Goal: Information Seeking & Learning: Learn about a topic

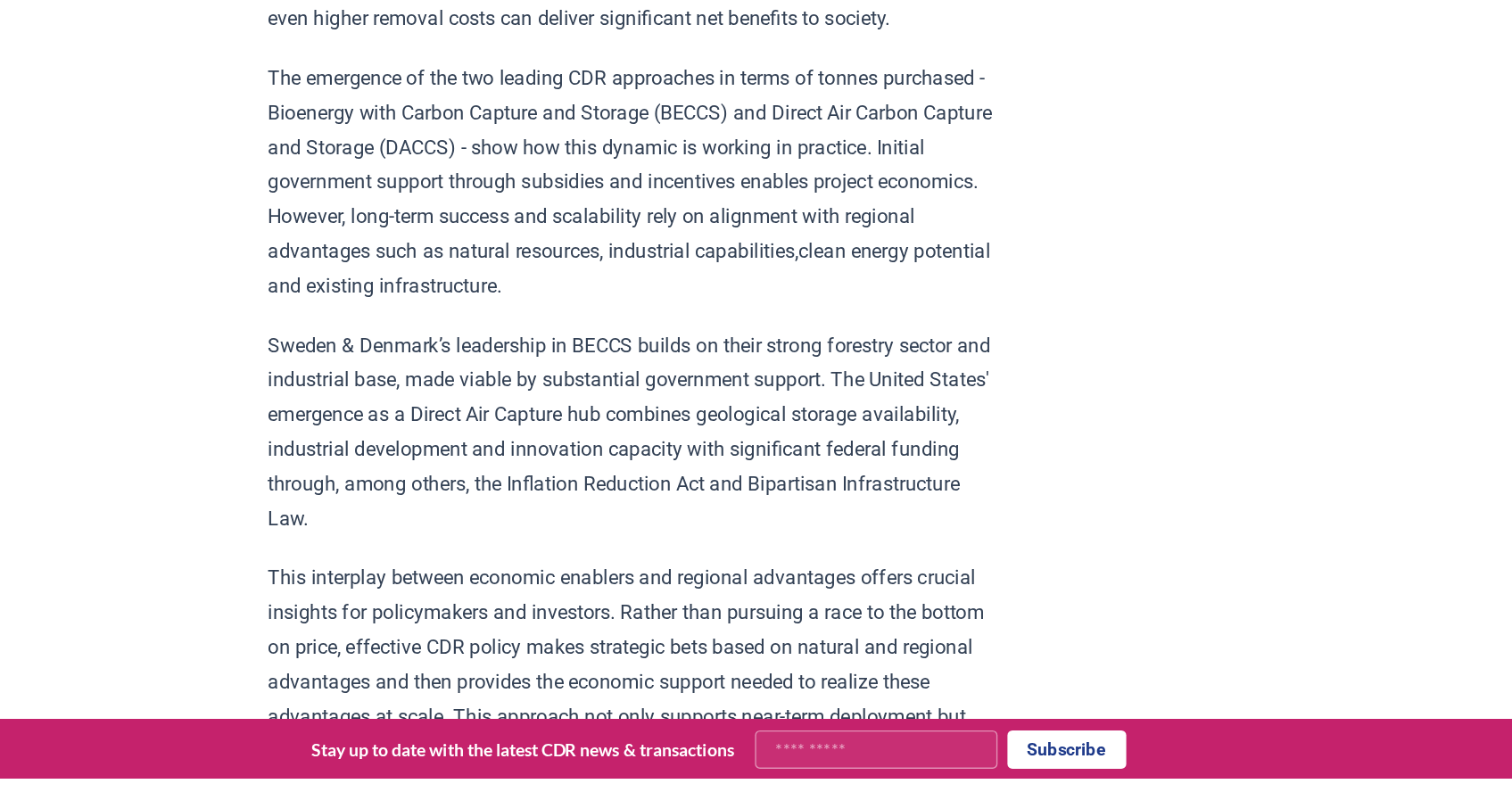
scroll to position [669, 0]
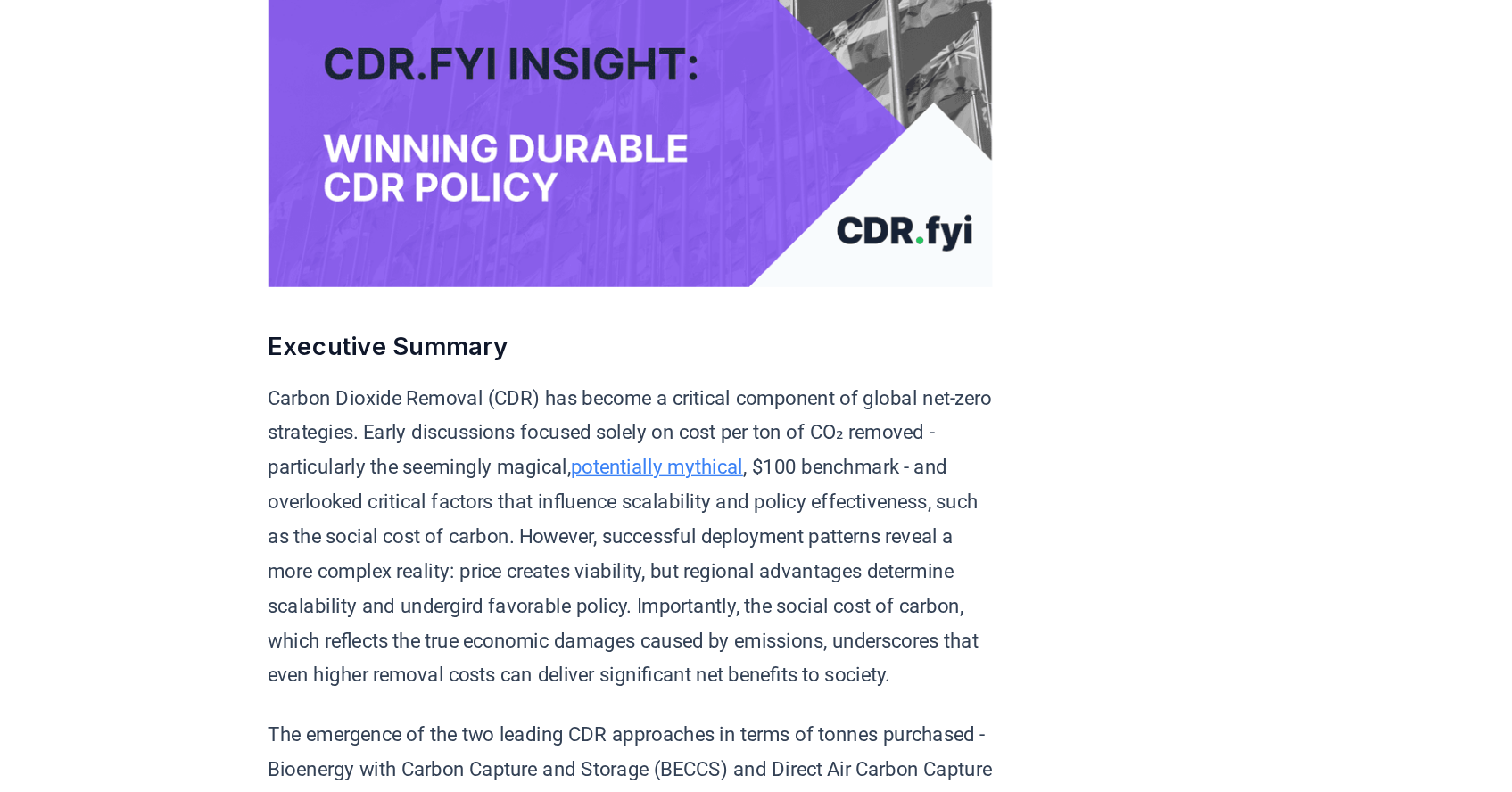
scroll to position [0, 0]
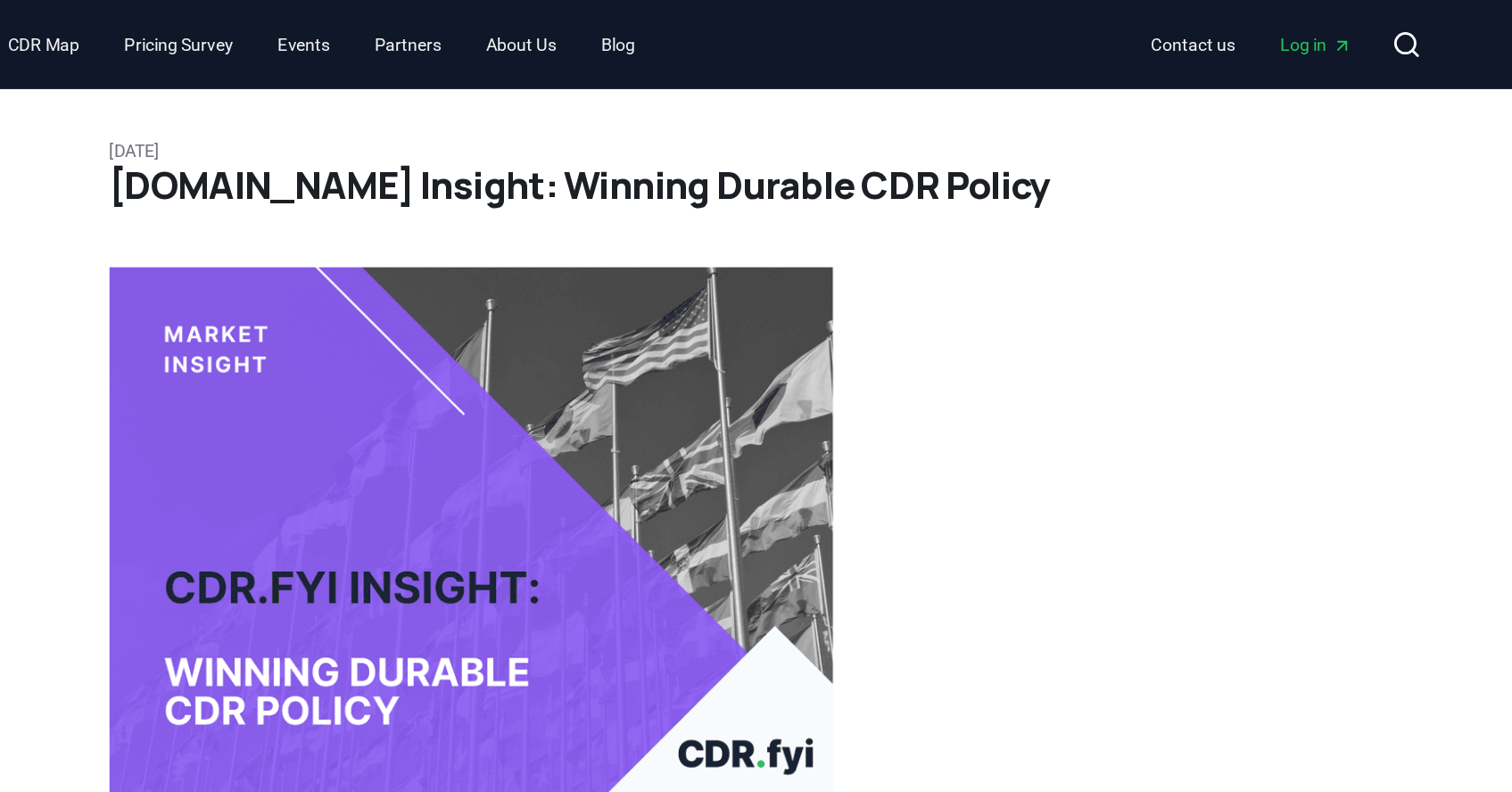
click at [1286, 28] on span "Log in" at bounding box center [1284, 32] width 52 height 17
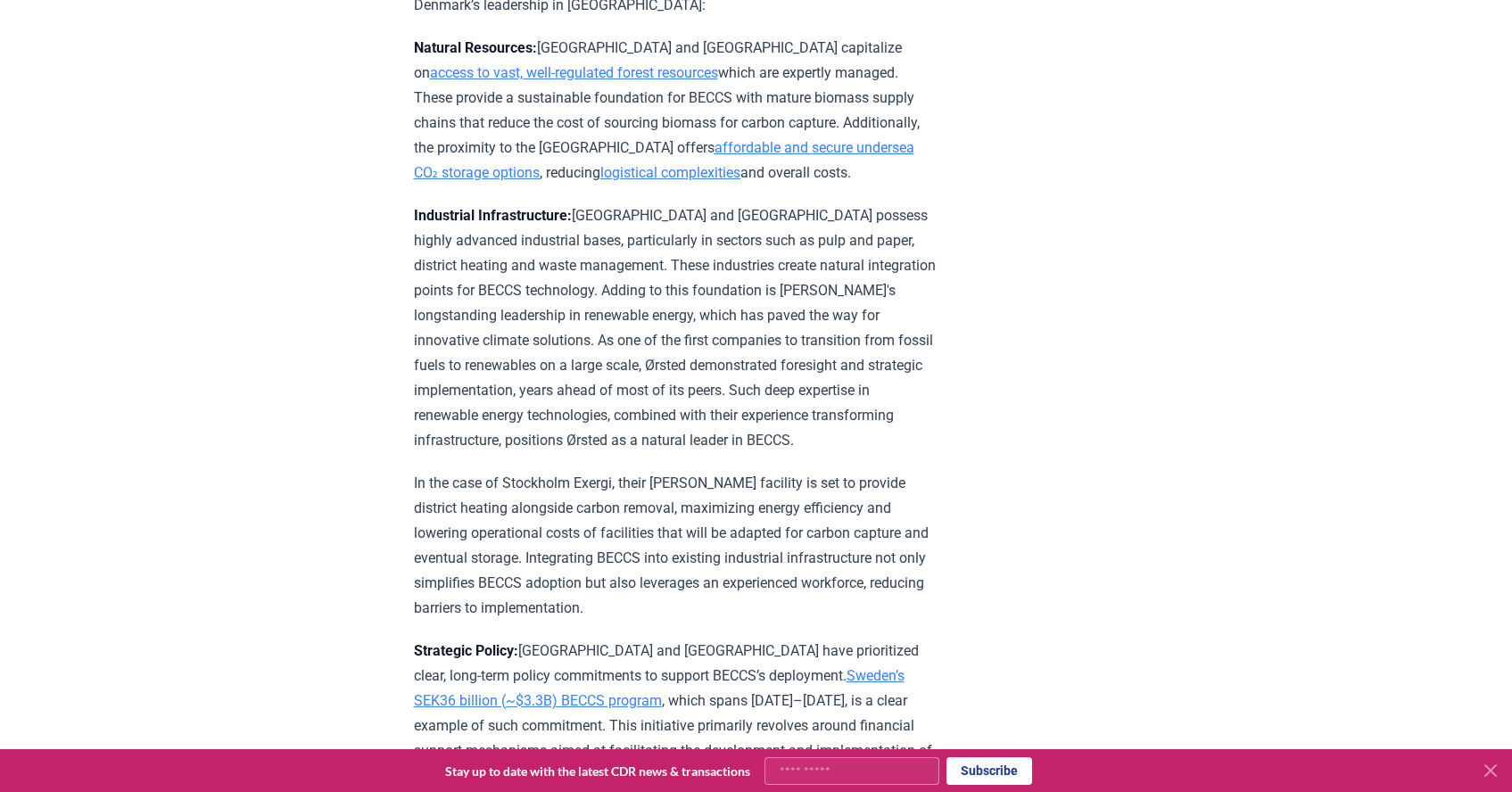
scroll to position [3289, 0]
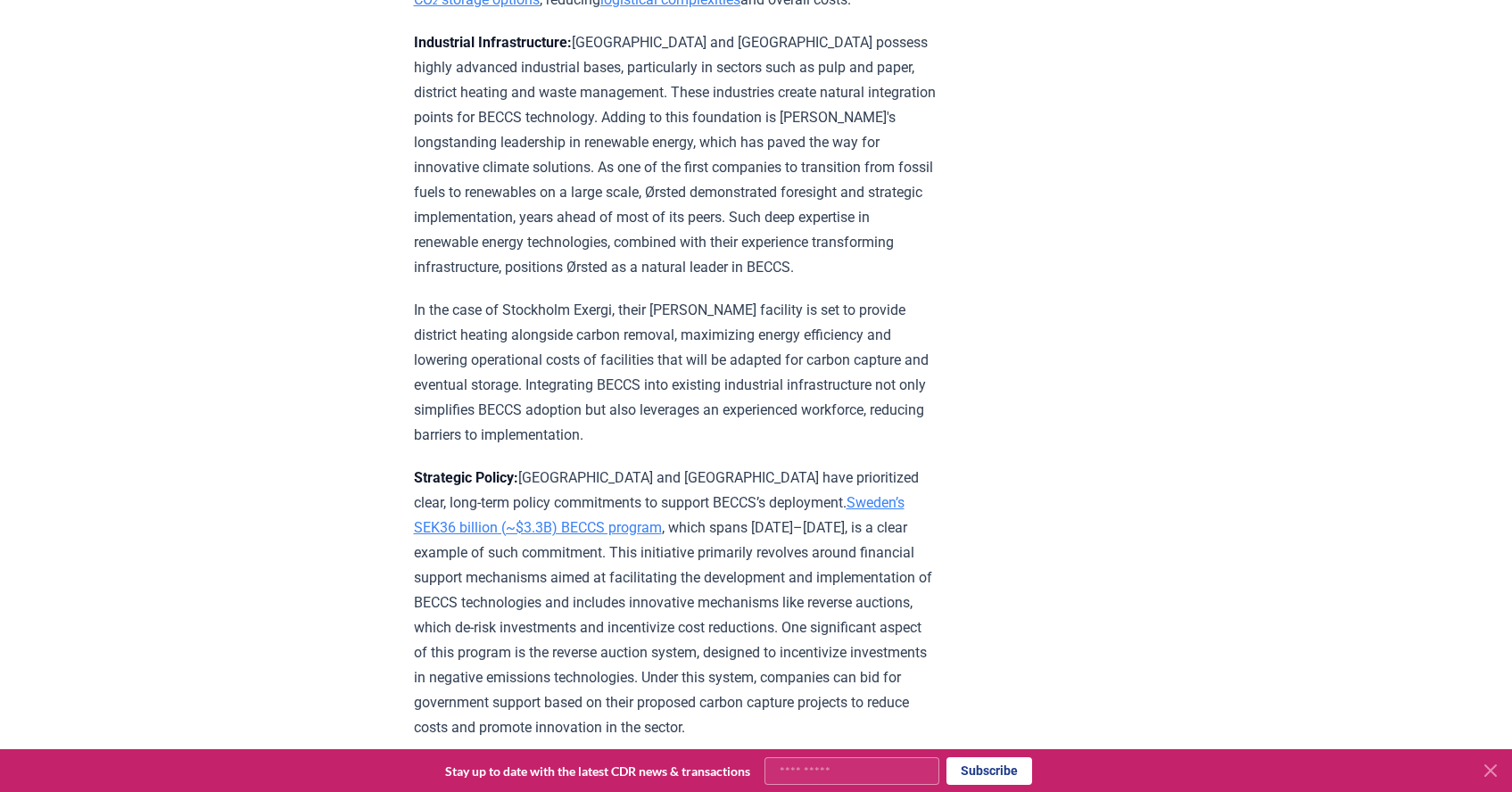
click at [1482, 775] on icon at bounding box center [1491, 771] width 21 height 21
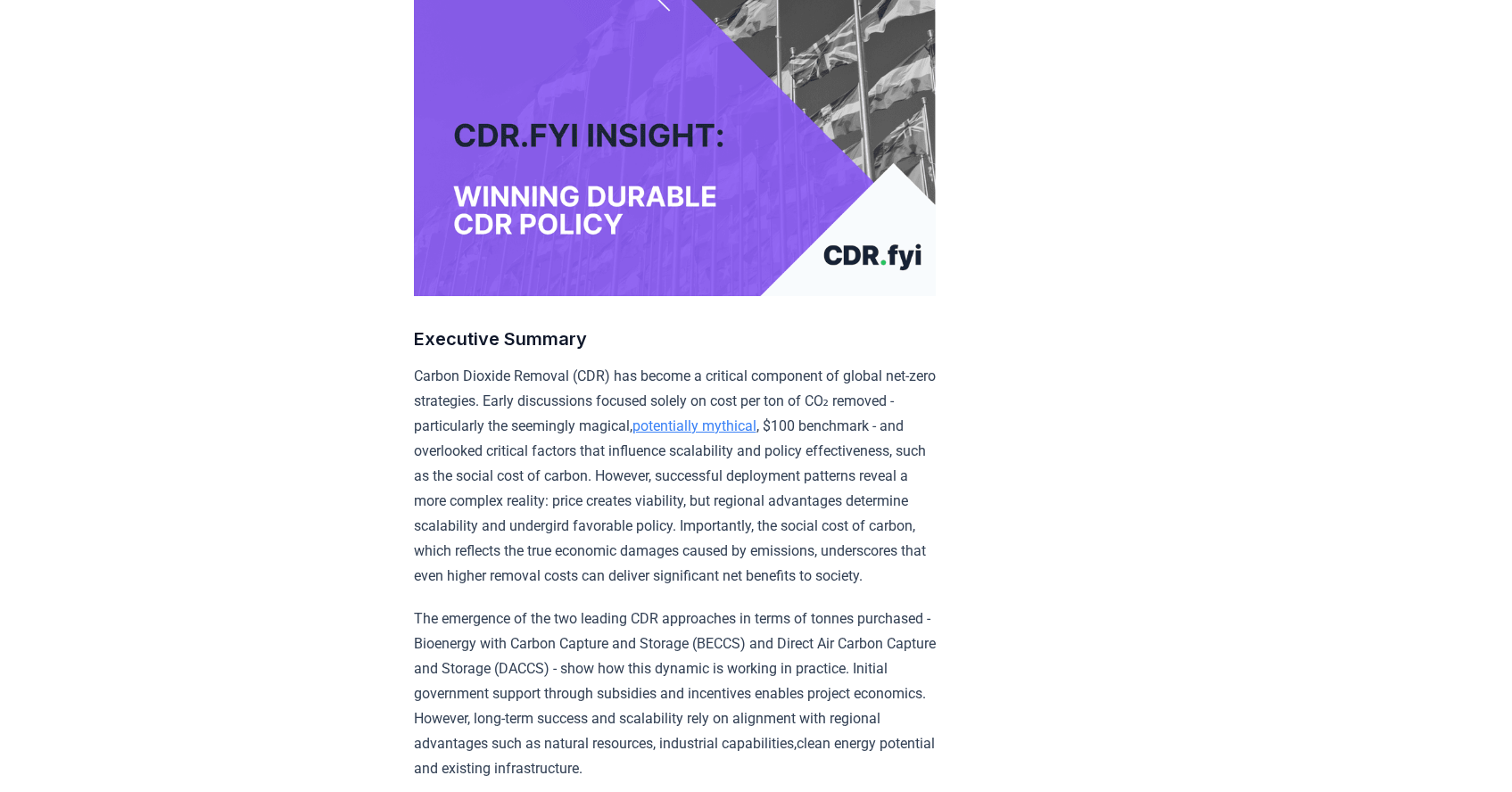
scroll to position [0, 0]
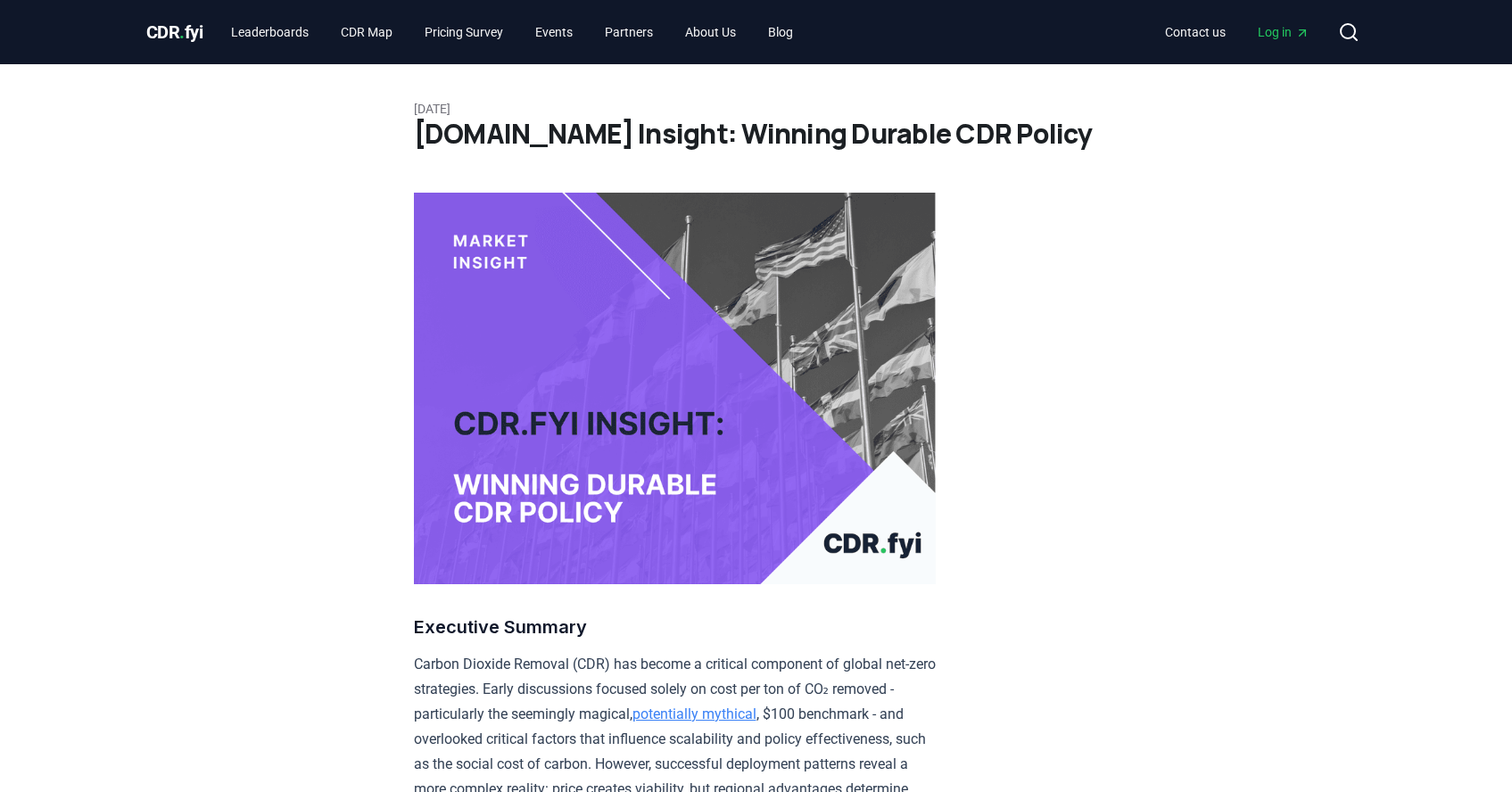
click at [1305, 31] on icon "Main" at bounding box center [1301, 33] width 6 height 6
click at [672, 29] on link "About Us" at bounding box center [710, 32] width 79 height 32
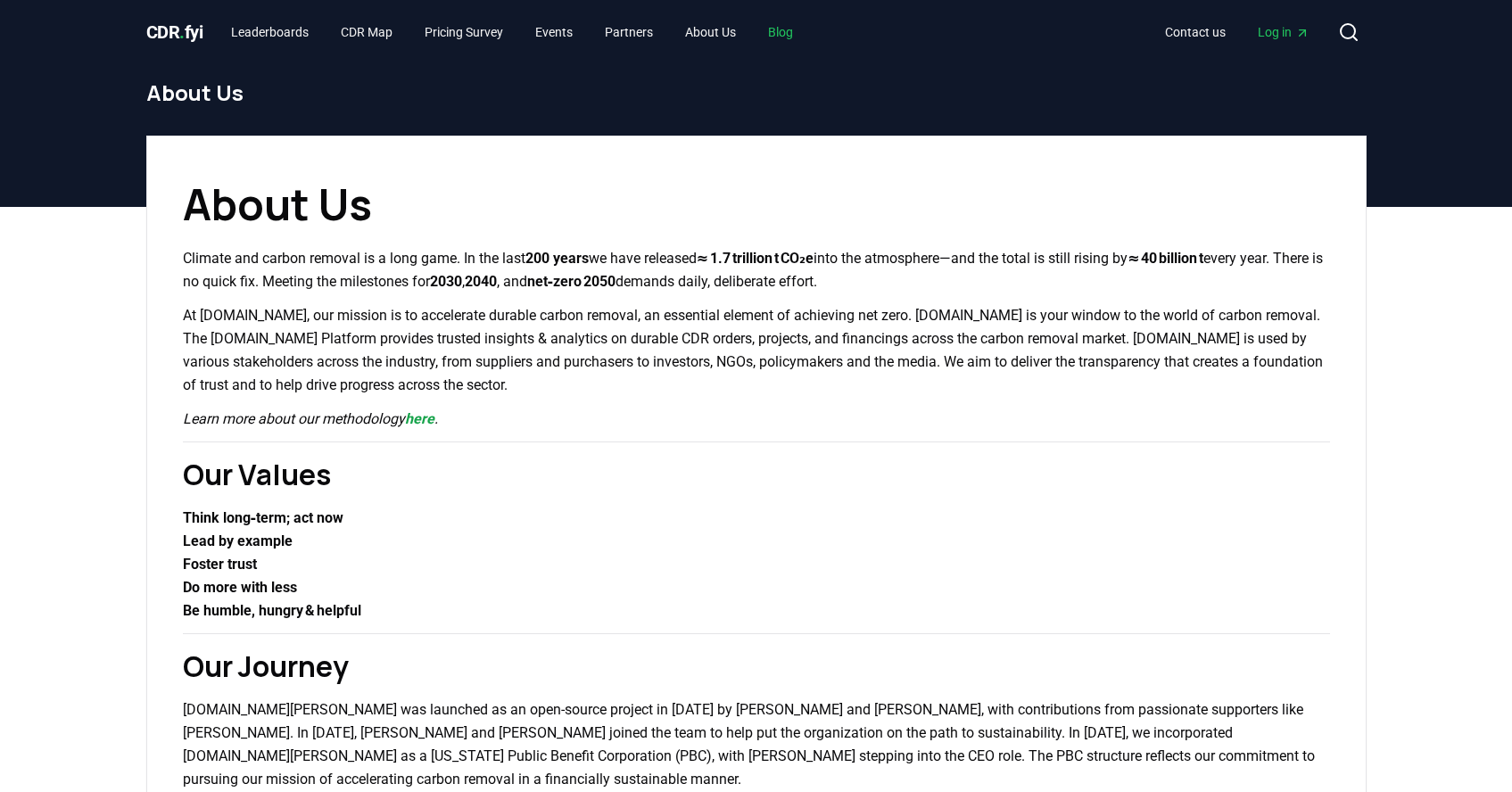
click at [754, 32] on link "Blog" at bounding box center [780, 32] width 53 height 32
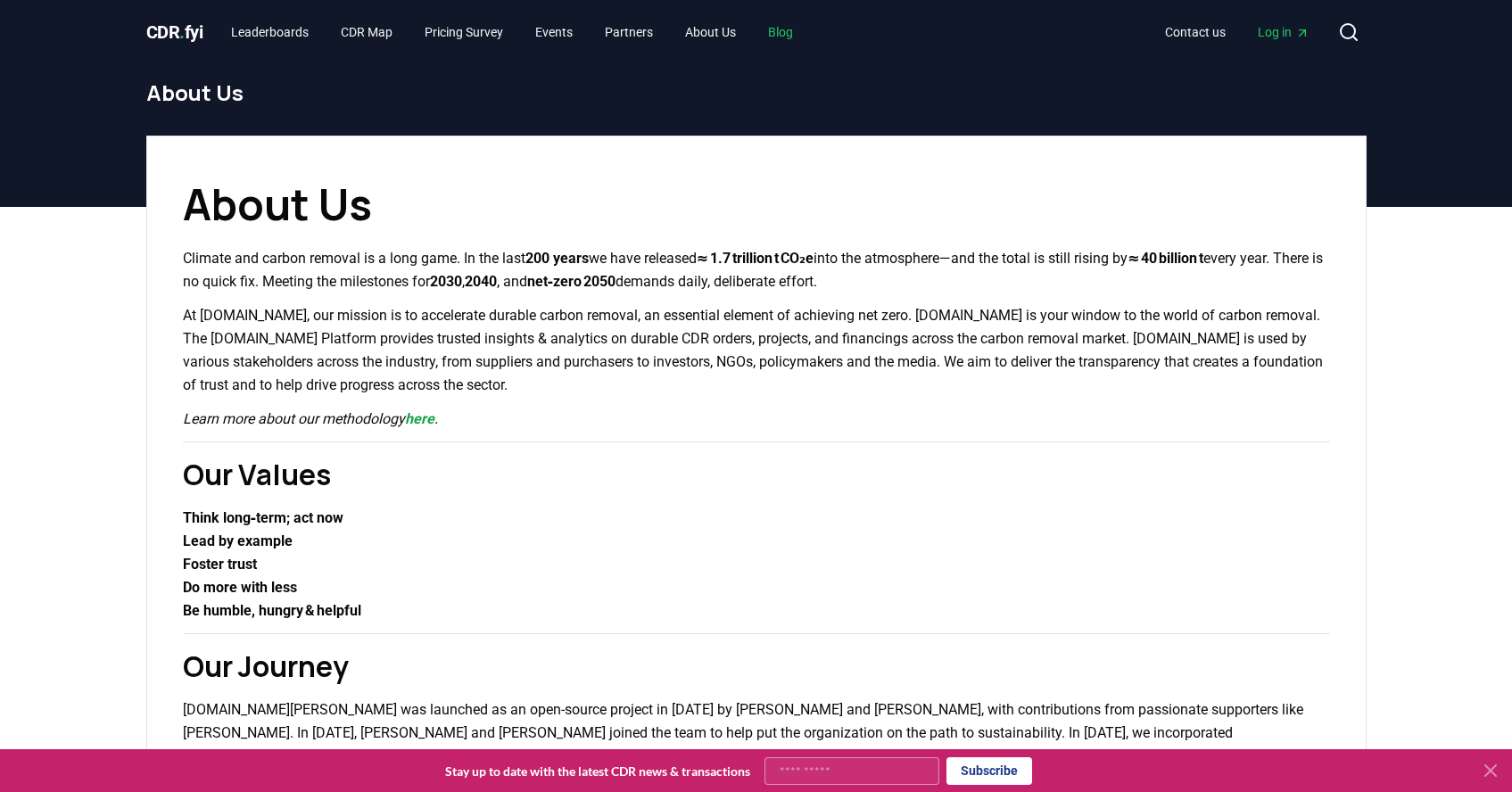
click at [754, 32] on link "Blog" at bounding box center [780, 32] width 53 height 32
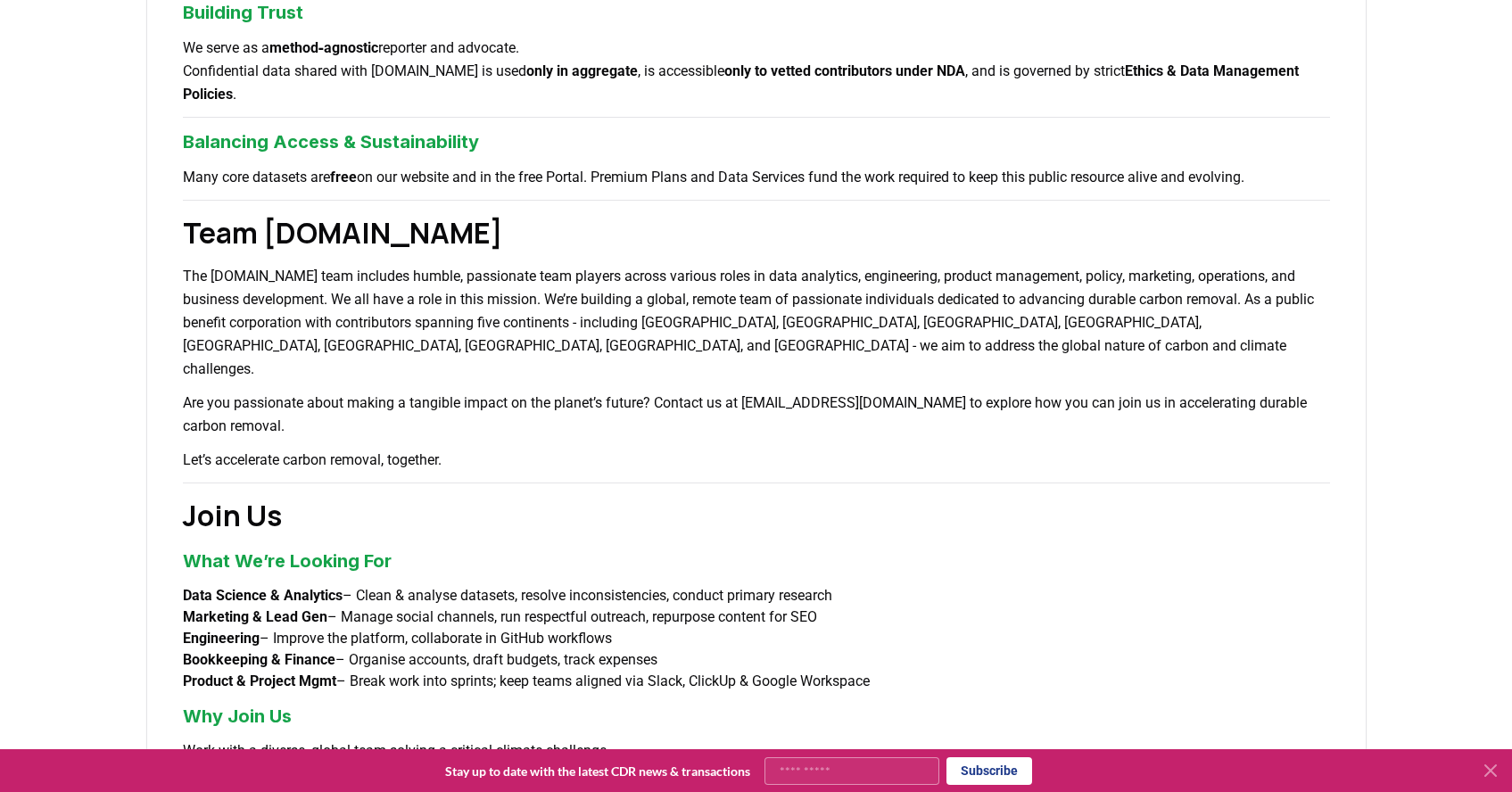
scroll to position [1088, 0]
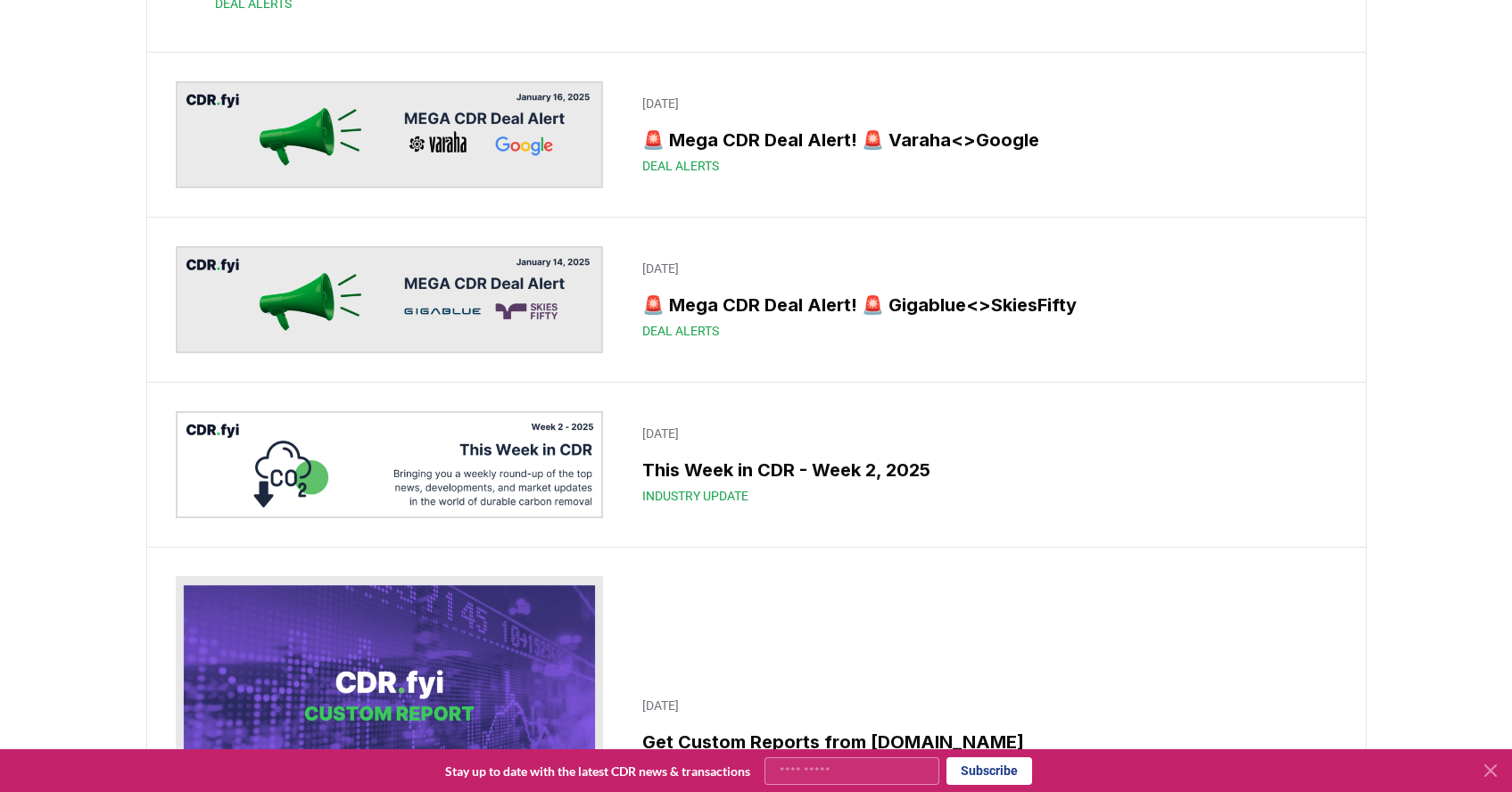
scroll to position [12413, 0]
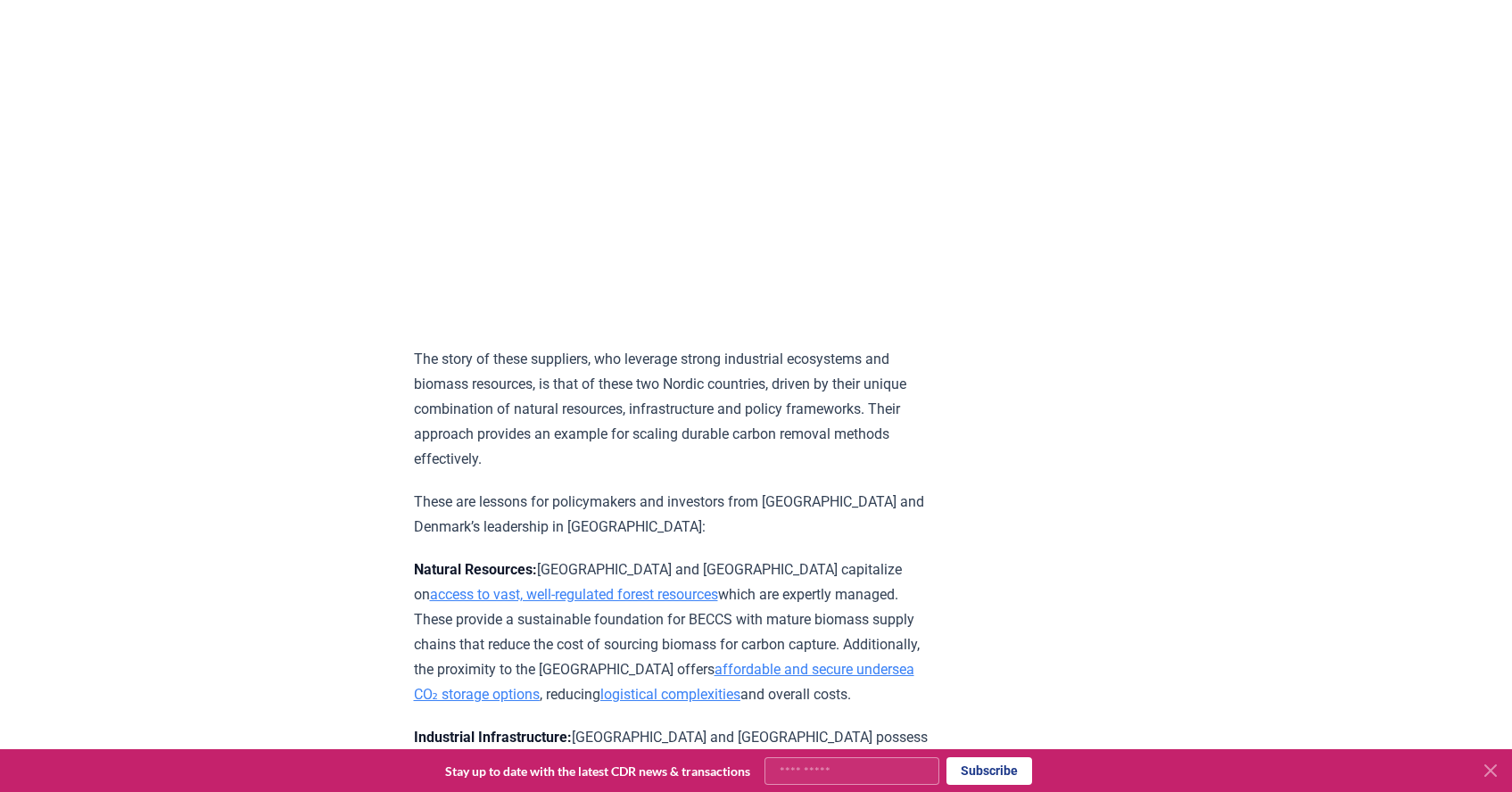
scroll to position [2611, 0]
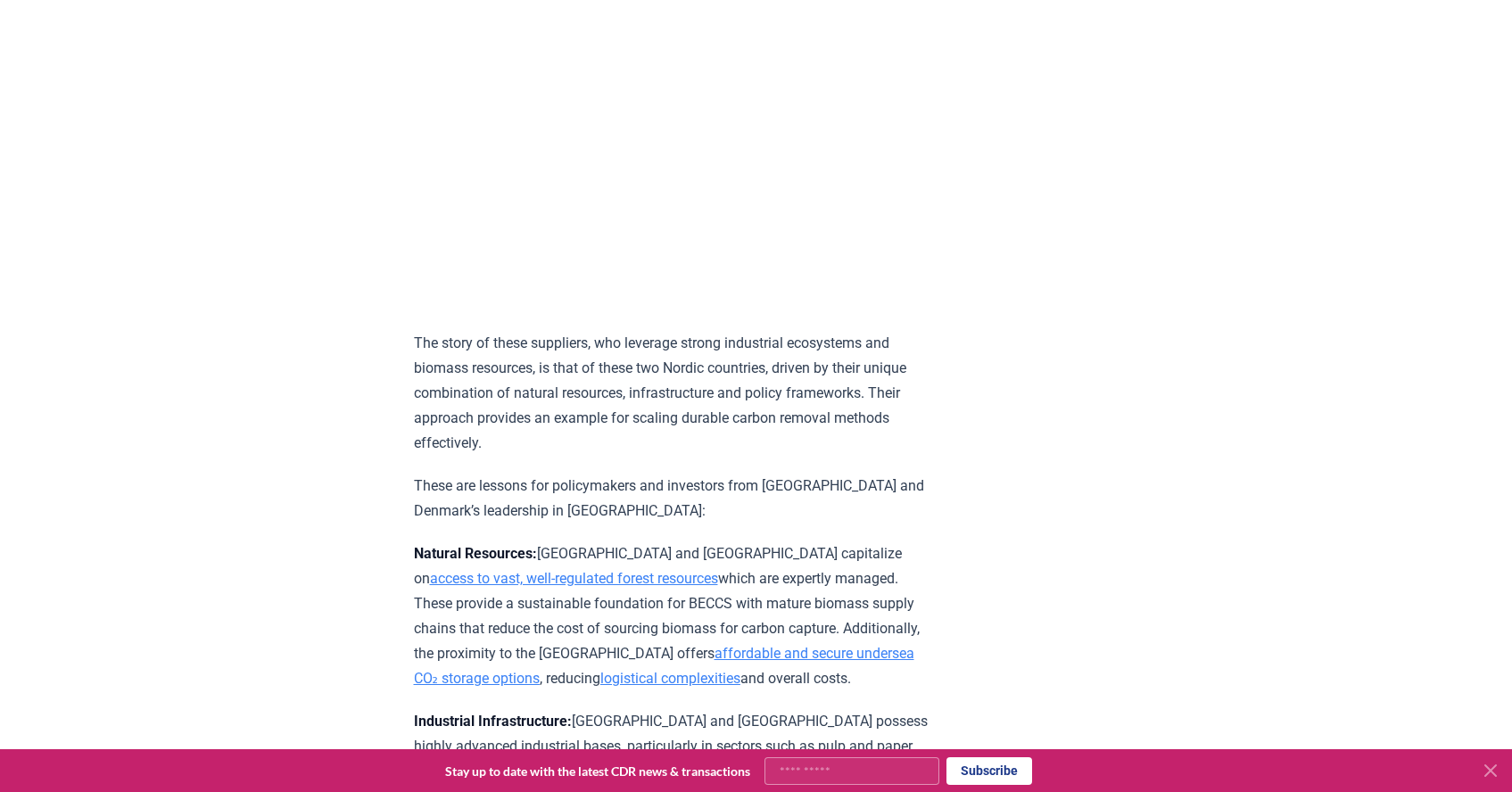
click at [1492, 770] on icon at bounding box center [1490, 770] width 11 height 11
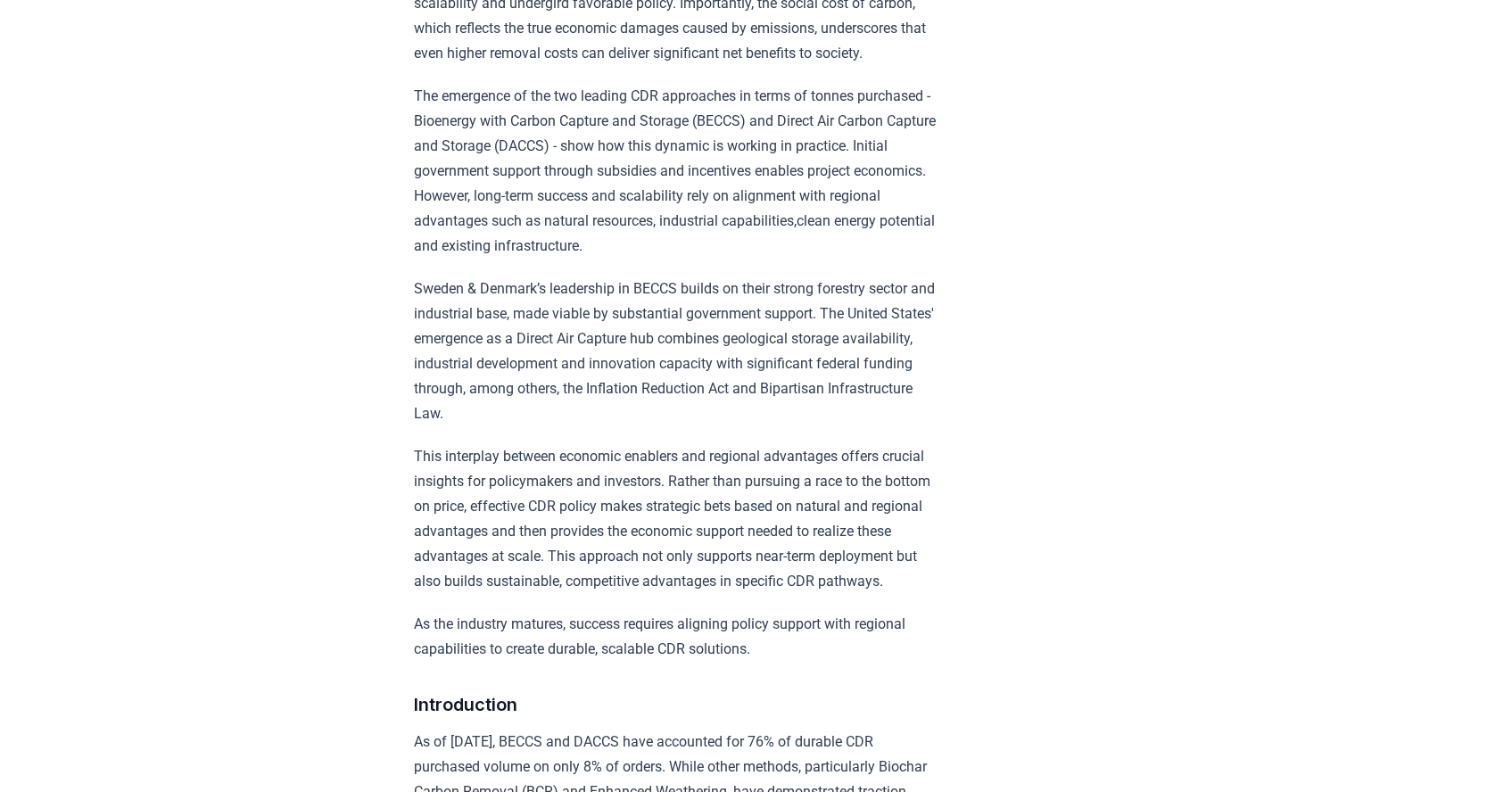
scroll to position [0, 0]
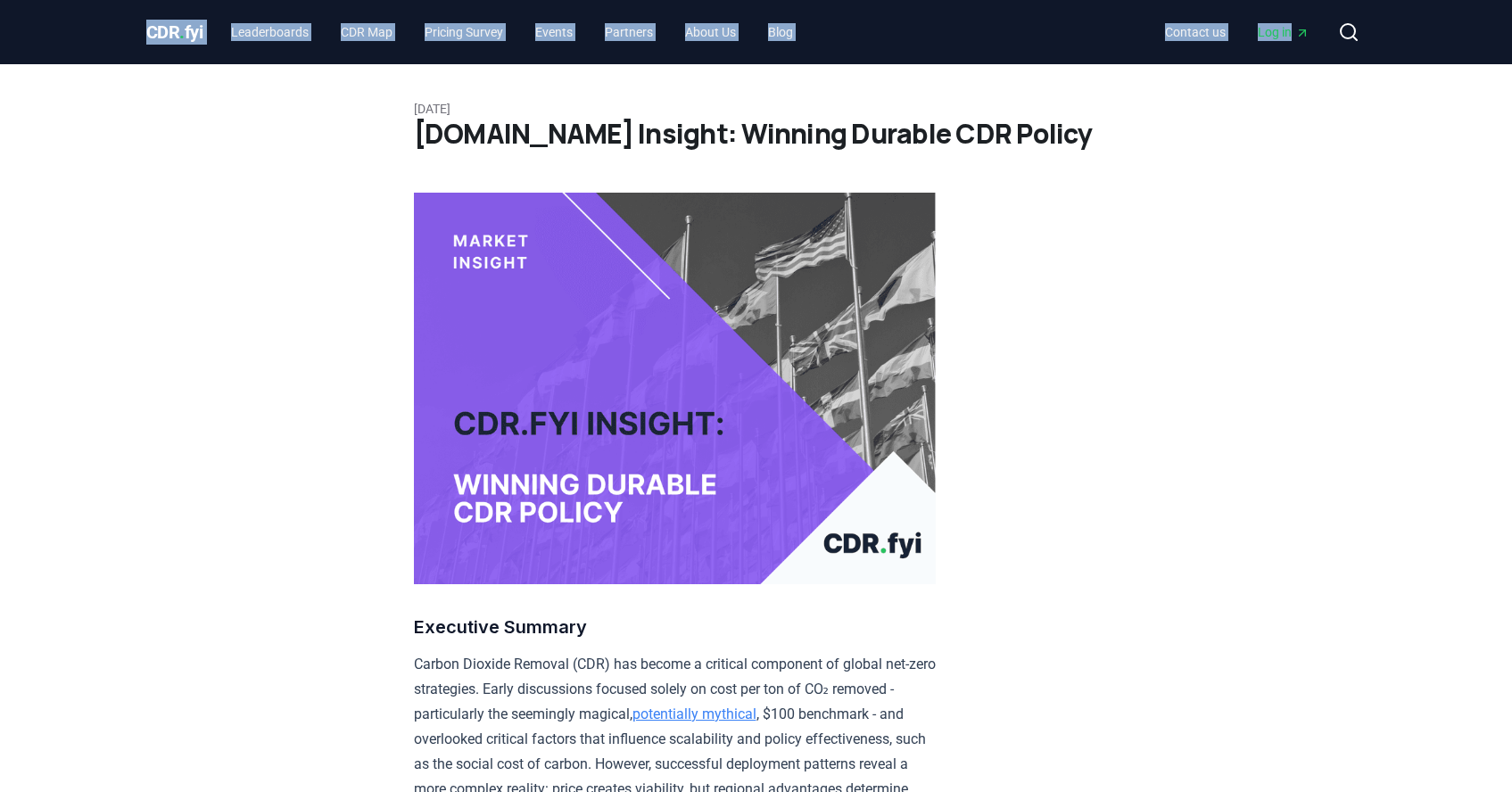
drag, startPoint x: 984, startPoint y: 462, endPoint x: 381, endPoint y: -14, distance: 768.2
copy div "CDR . fyi Leaderboards CDR Map Pricing Survey Events Partners About Us Blog Con…"
